Goal: Information Seeking & Learning: Learn about a topic

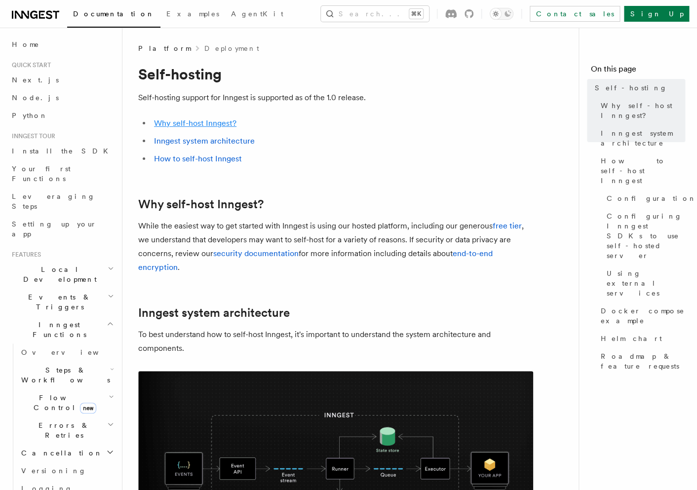
click at [226, 124] on link "Why self-host Inngest?" at bounding box center [195, 122] width 82 height 9
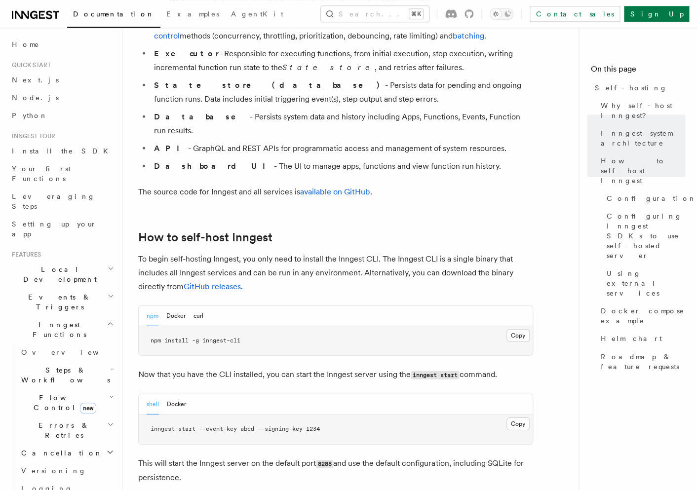
scroll to position [807, 0]
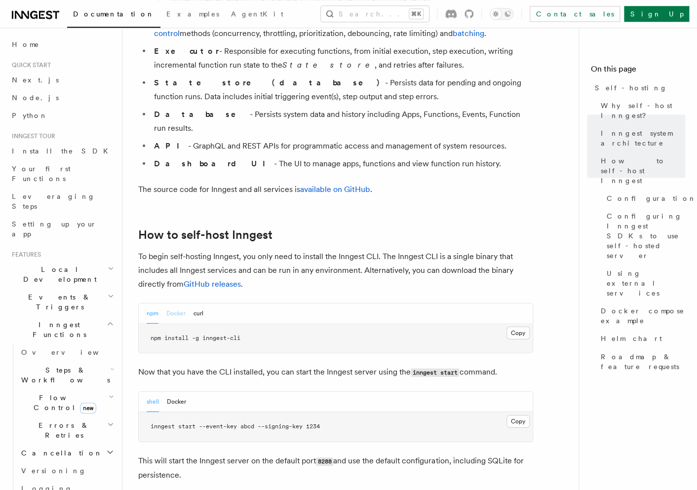
click at [175, 303] on button "Docker" at bounding box center [175, 313] width 19 height 20
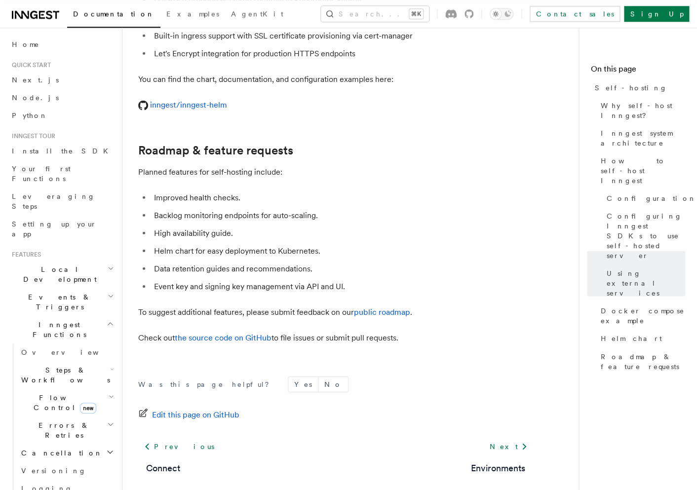
scroll to position [3752, 0]
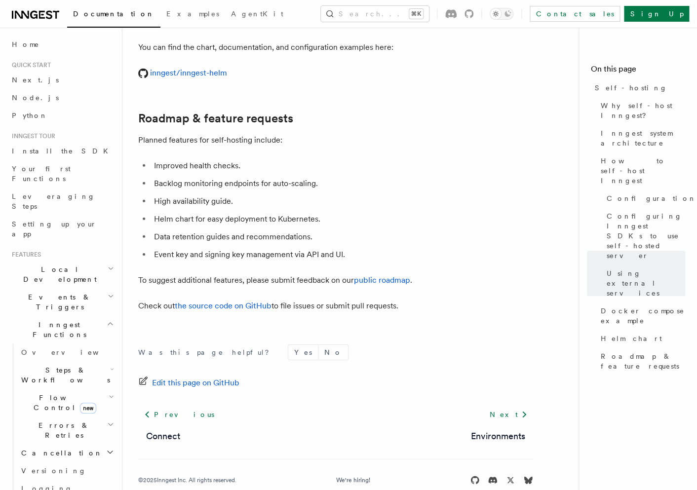
click at [41, 365] on span "Steps & Workflows" at bounding box center [63, 375] width 93 height 20
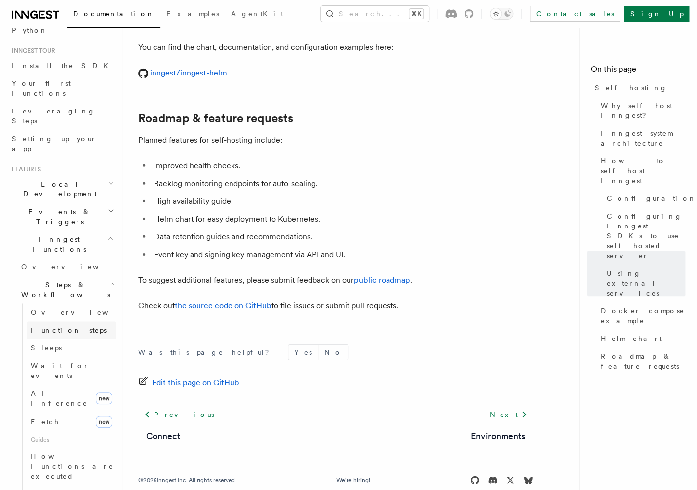
scroll to position [143, 0]
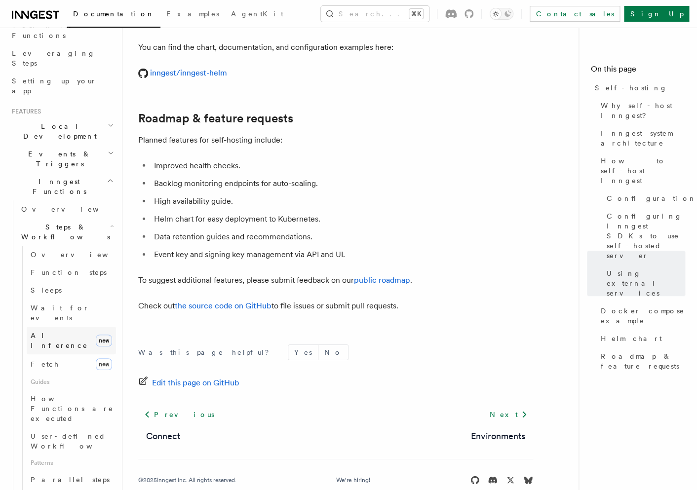
click at [71, 327] on link "AI Inference new" at bounding box center [71, 341] width 89 height 28
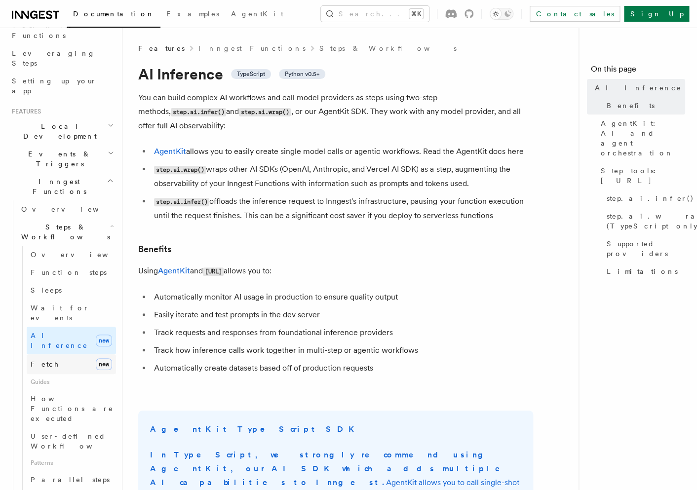
click at [62, 354] on link "Fetch new" at bounding box center [71, 364] width 89 height 20
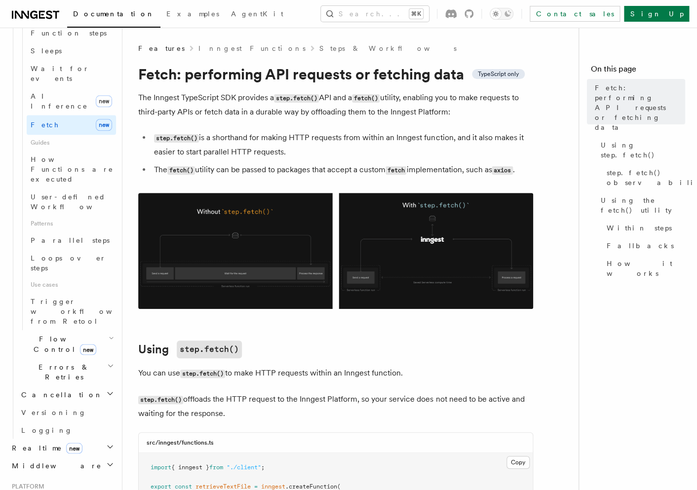
scroll to position [388, 0]
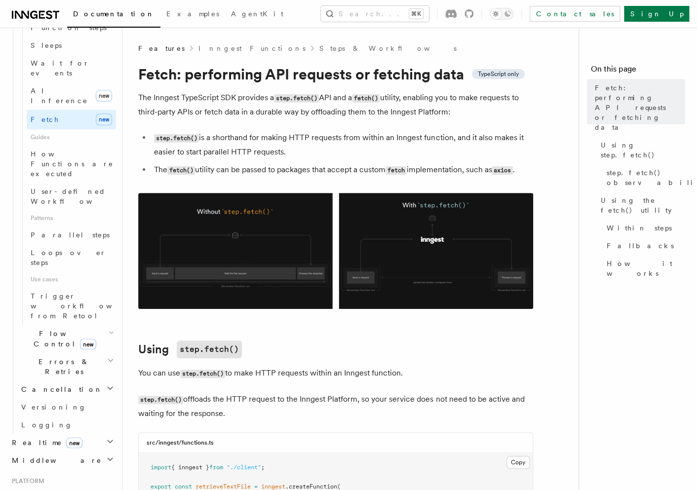
click at [37, 437] on span "Realtime new" at bounding box center [45, 442] width 74 height 10
click at [41, 451] on link "Overview" at bounding box center [66, 460] width 99 height 18
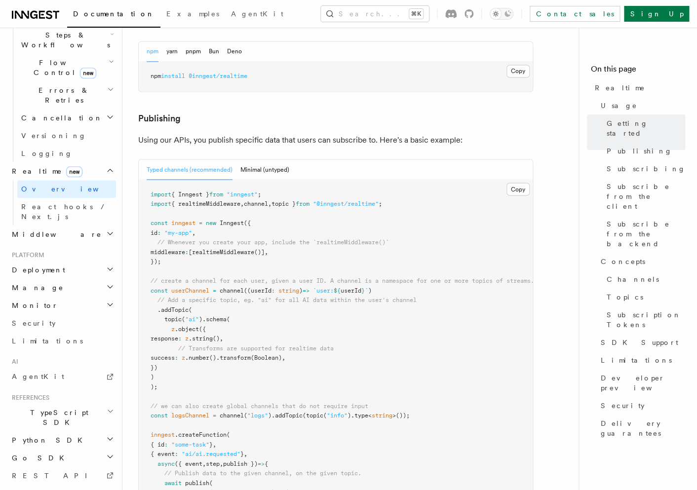
scroll to position [548, 0]
click at [54, 488] on span "System events" at bounding box center [49, 493] width 83 height 10
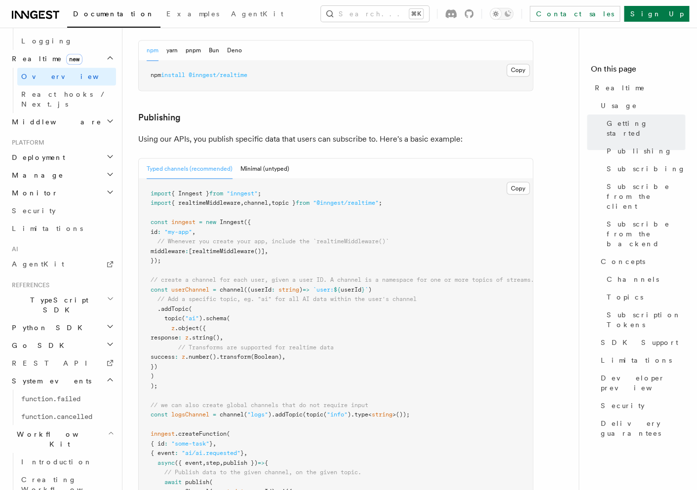
scroll to position [459, 0]
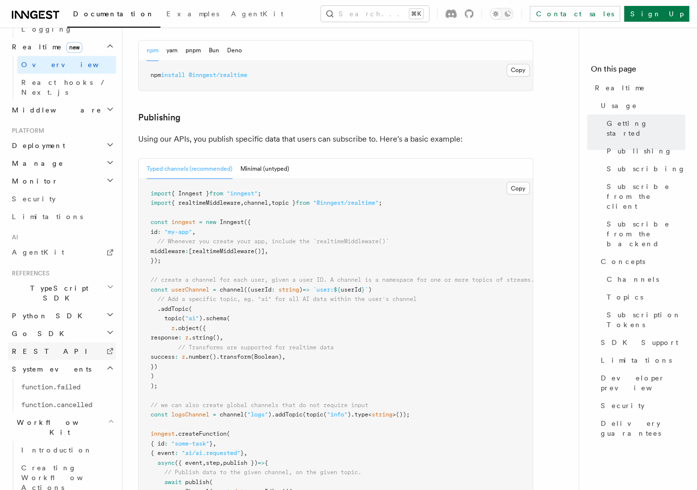
click at [38, 347] on span "REST API" at bounding box center [54, 351] width 84 height 8
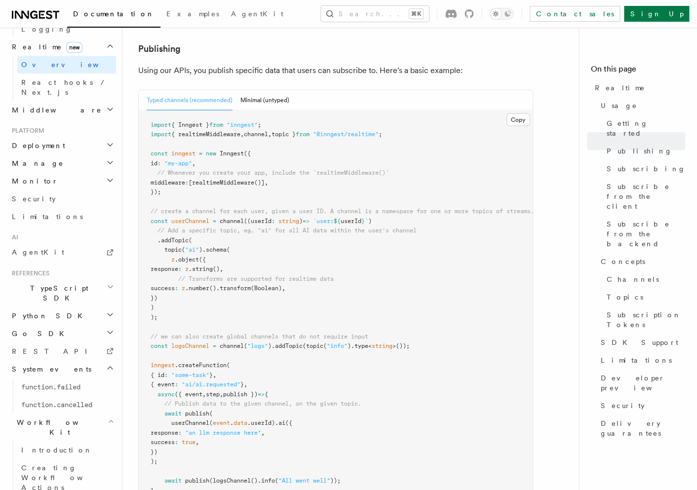
scroll to position [620, 0]
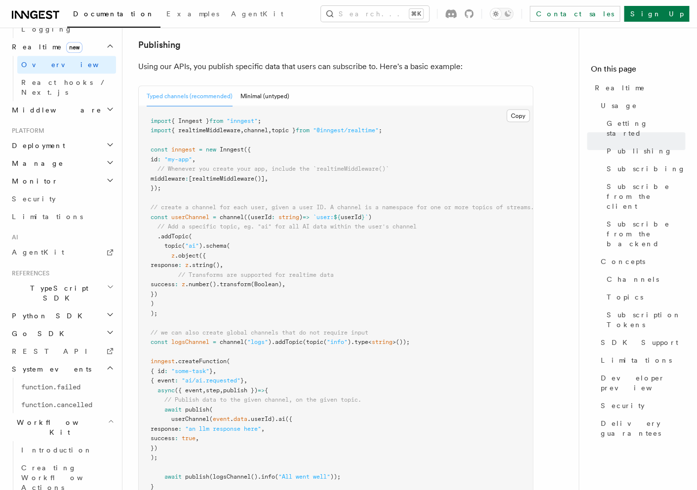
click at [67, 324] on h2 "Go SDK" at bounding box center [62, 333] width 108 height 18
click at [68, 306] on h2 "Python SDK" at bounding box center [62, 315] width 108 height 18
click at [56, 283] on span "TypeScript SDK" at bounding box center [57, 293] width 99 height 20
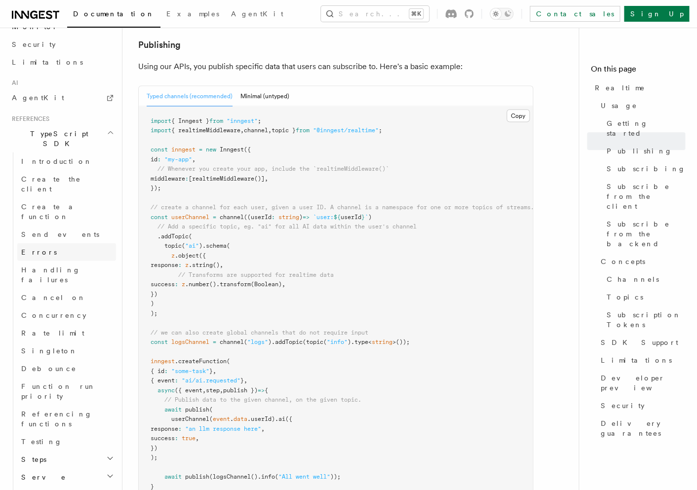
scroll to position [626, 0]
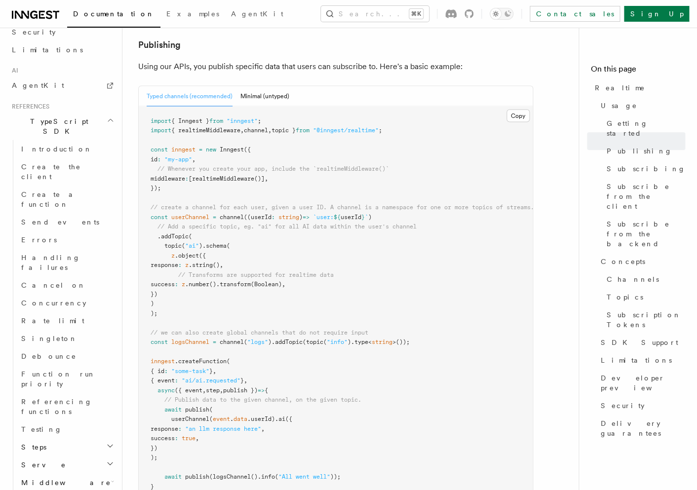
click at [56, 477] on span "Middleware" at bounding box center [64, 482] width 94 height 10
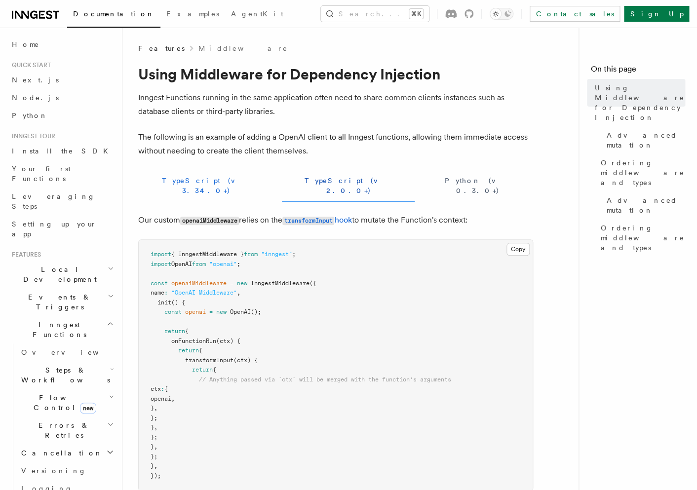
click at [186, 184] on button "TypeScript (v 3.34.0+)" at bounding box center [206, 186] width 136 height 32
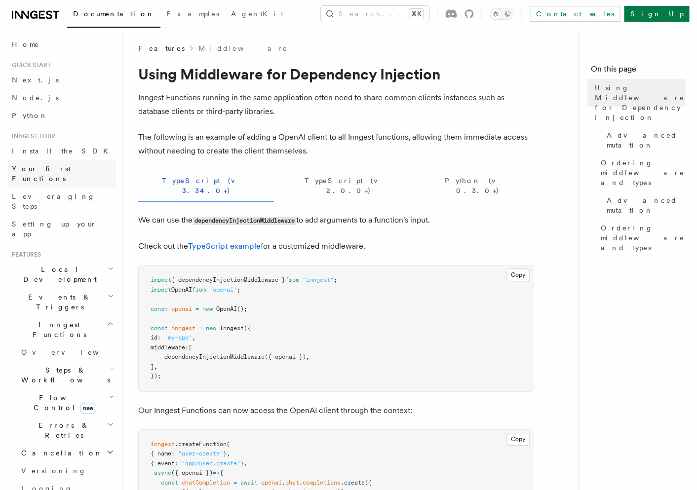
click at [58, 169] on span "Your first Functions" at bounding box center [41, 174] width 59 height 18
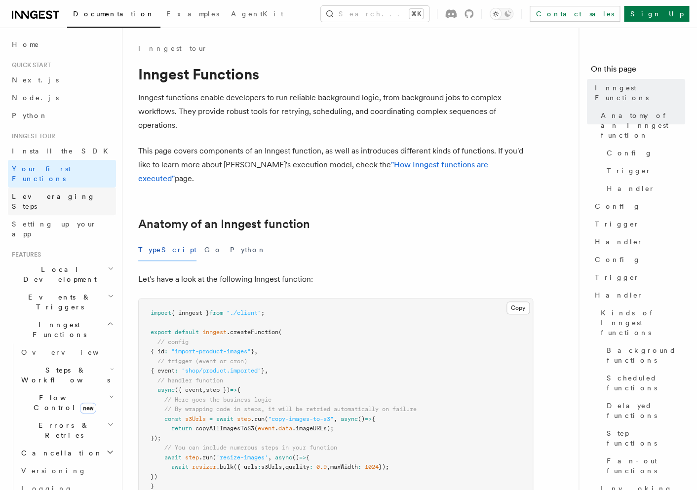
click at [57, 192] on span "Leveraging Steps" at bounding box center [53, 201] width 83 height 18
